Goal: Transaction & Acquisition: Purchase product/service

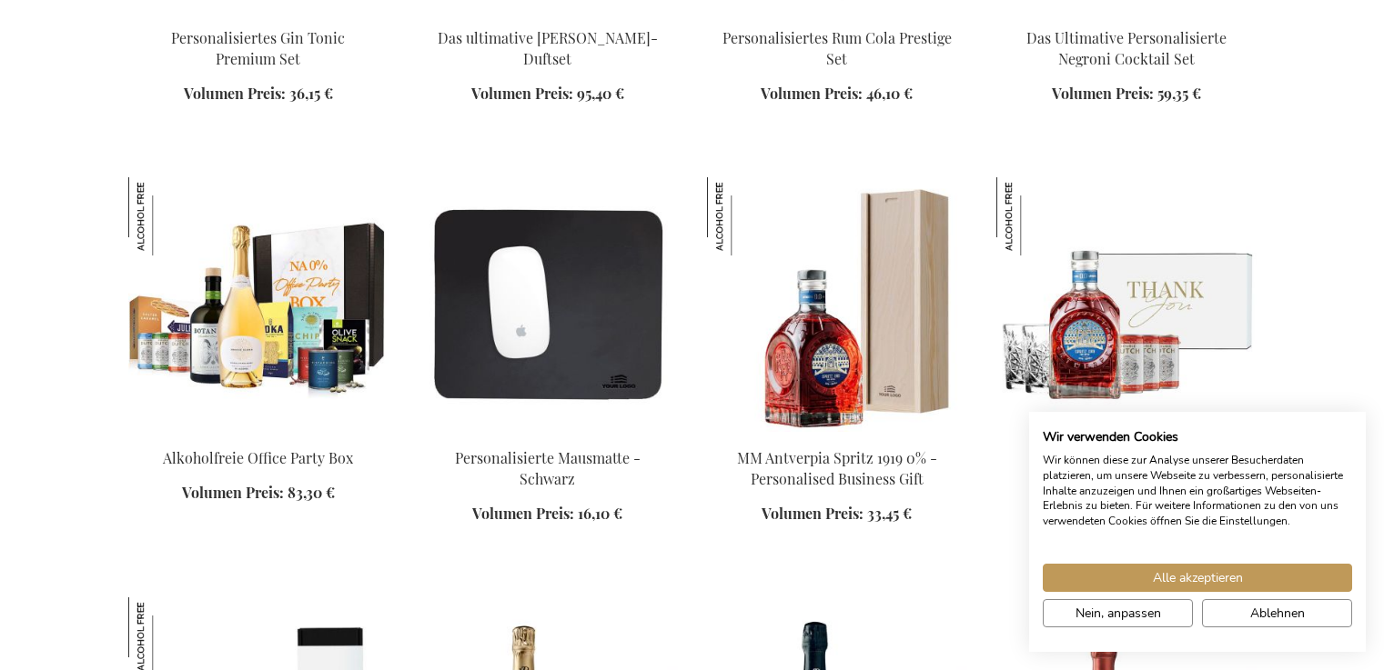
scroll to position [2524, 0]
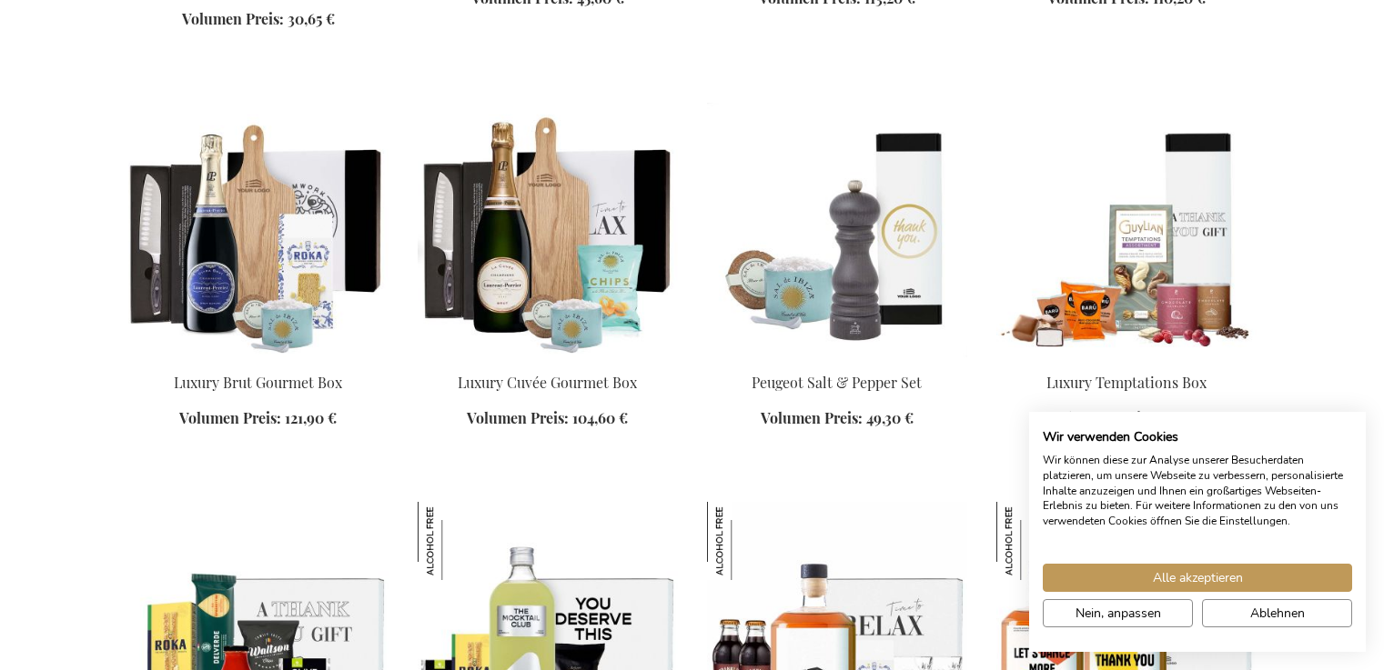
scroll to position [3427, 0]
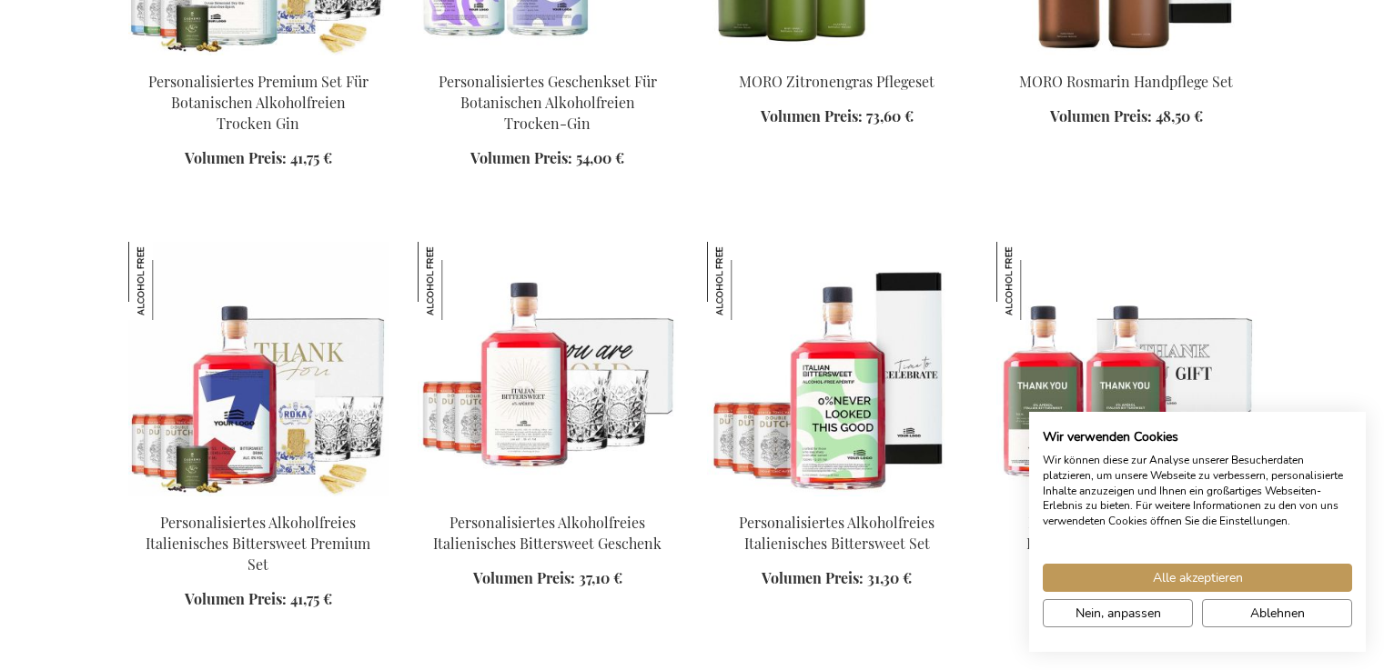
scroll to position [3720, 0]
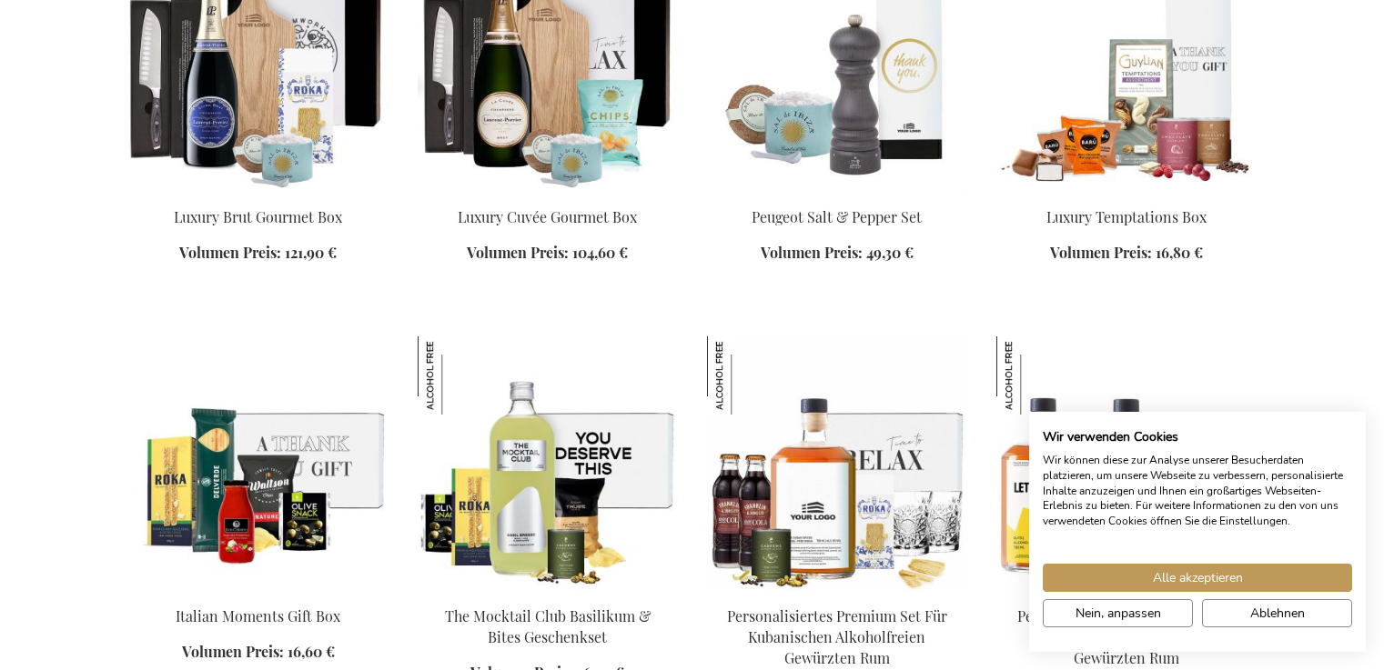
scroll to position [2524, 0]
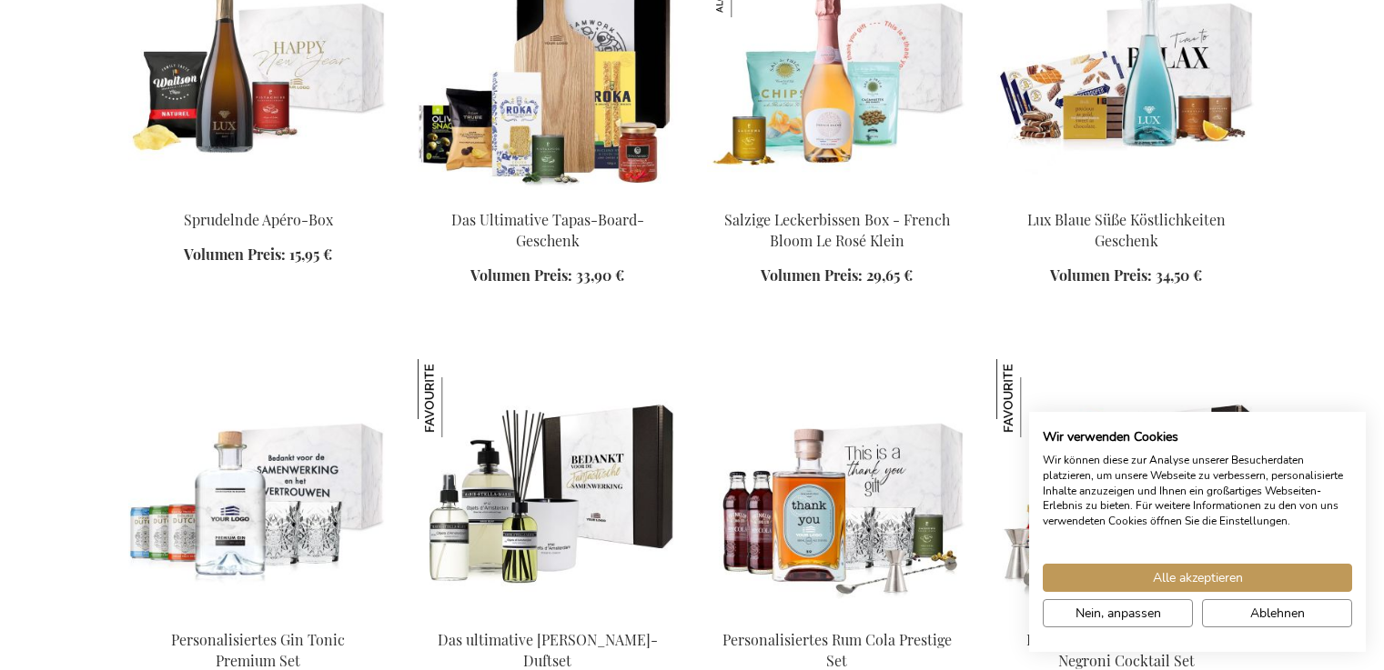
scroll to position [1810, 0]
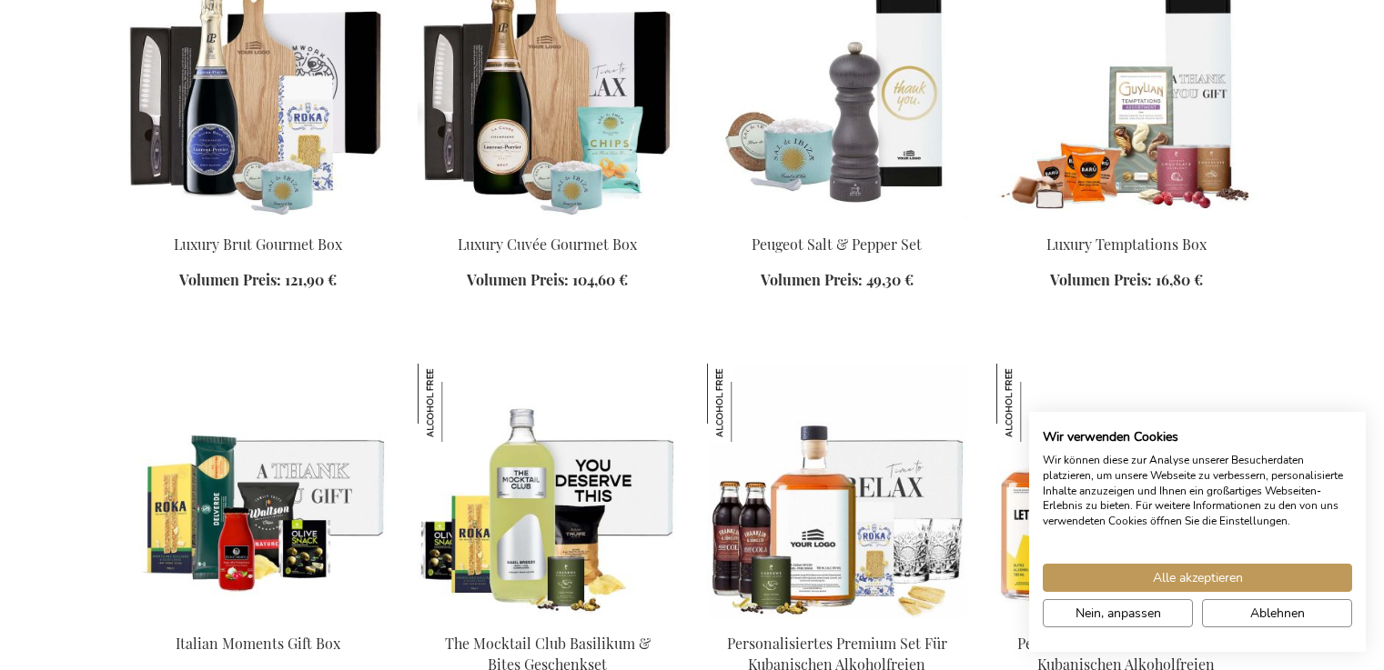
scroll to position [3434, 0]
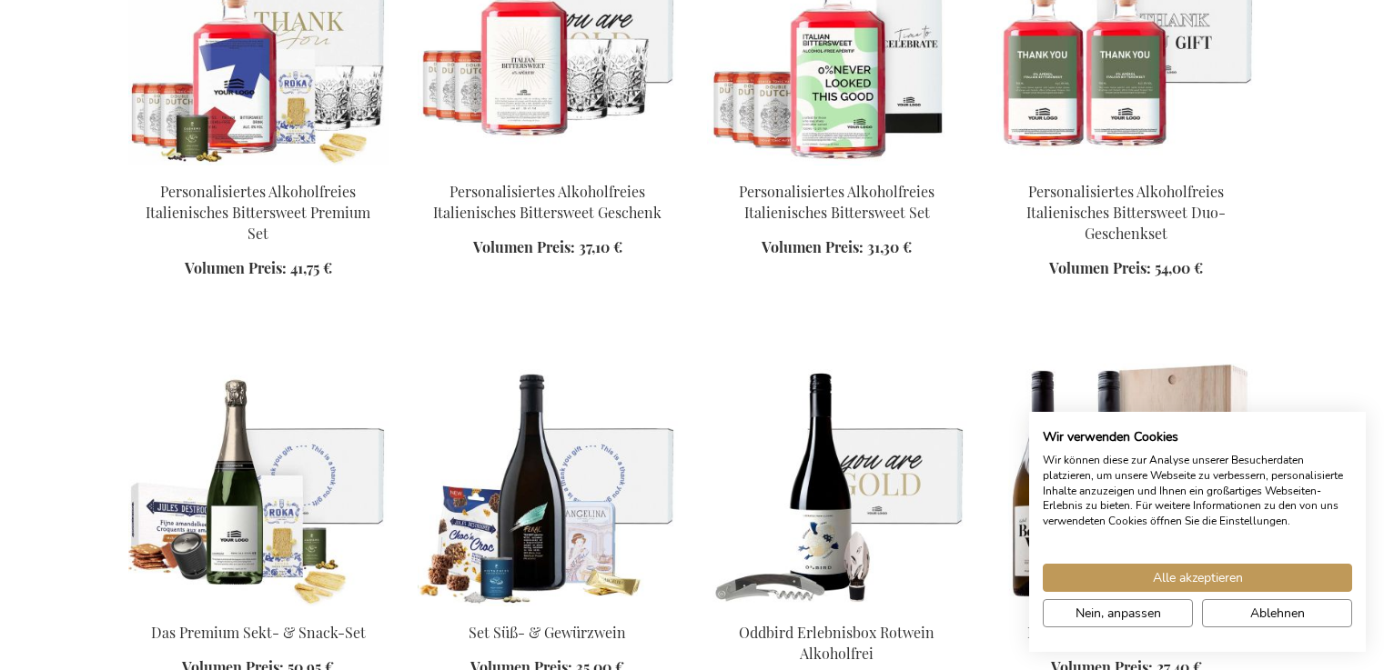
scroll to position [4763, 0]
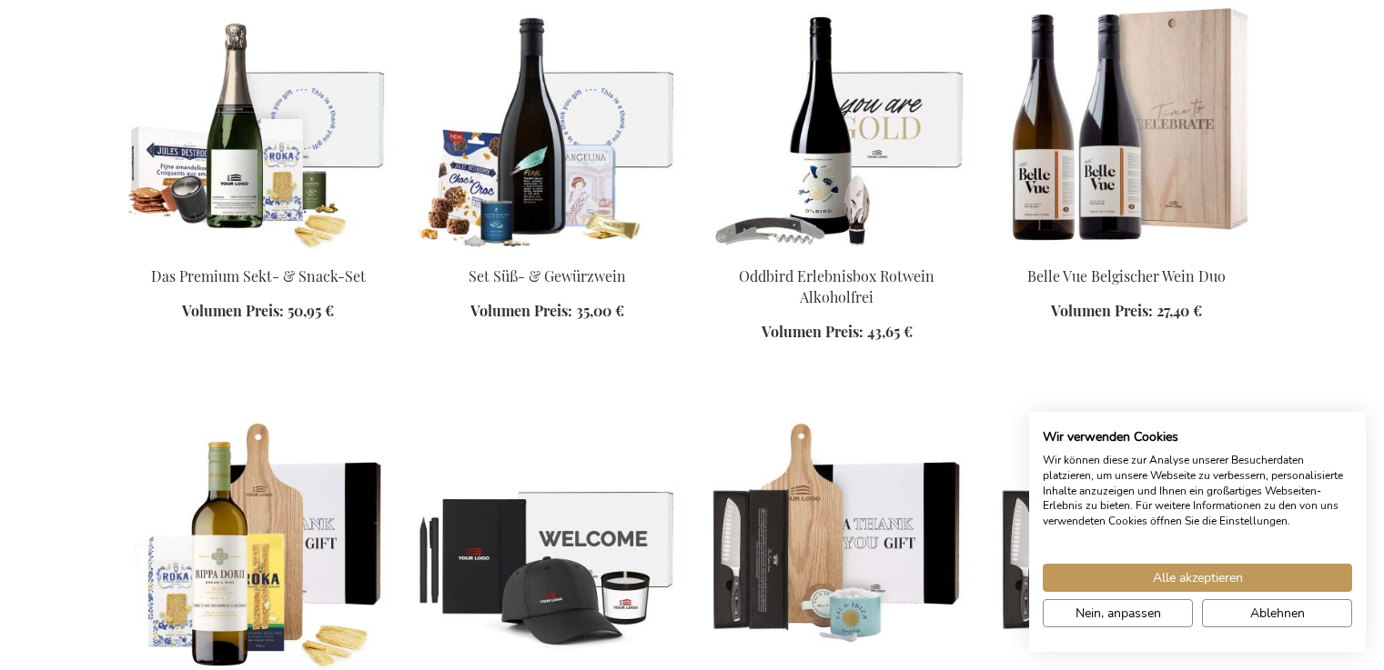
scroll to position [5147, 0]
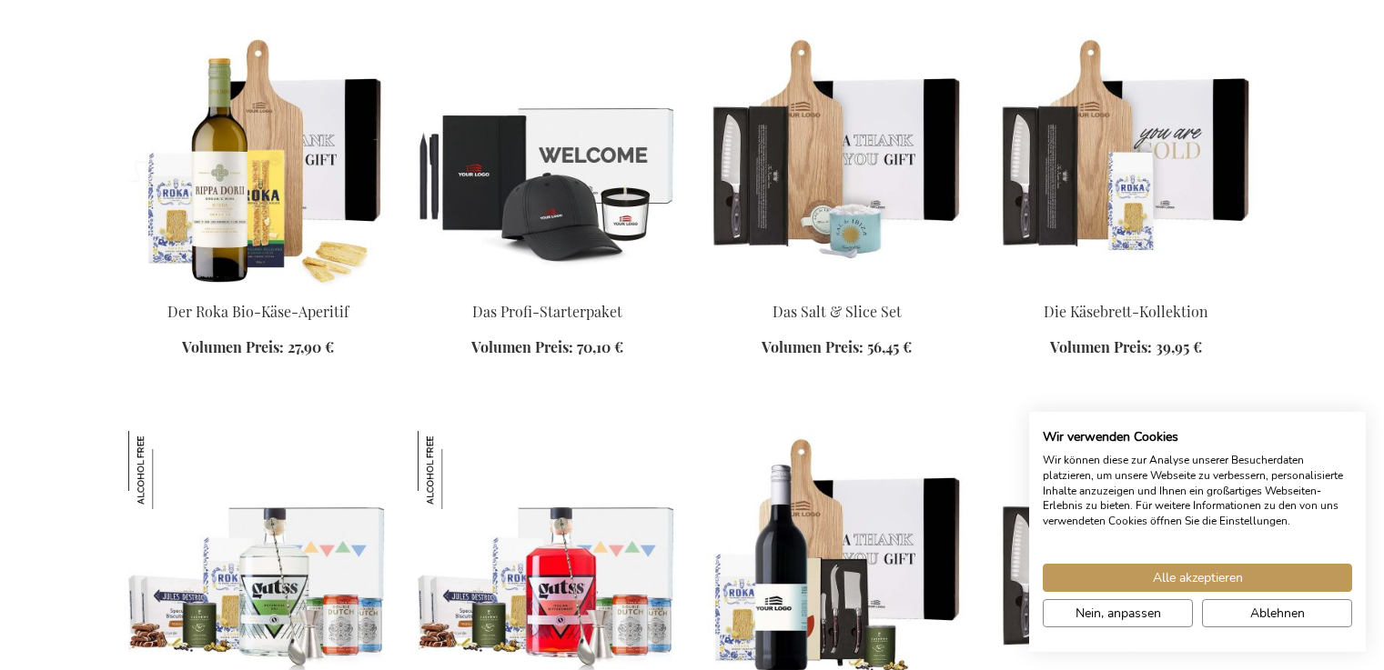
click at [882, 559] on img at bounding box center [837, 558] width 260 height 255
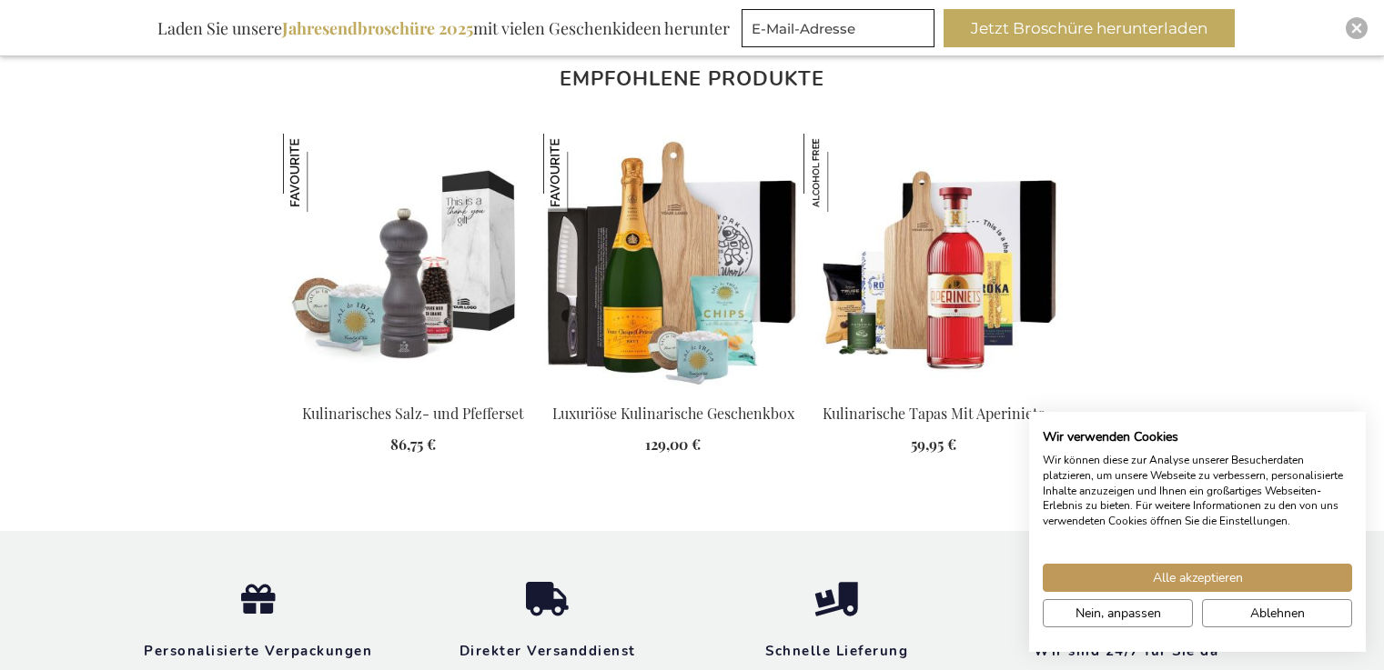
scroll to position [1137, 0]
